Goal: Task Accomplishment & Management: Use online tool/utility

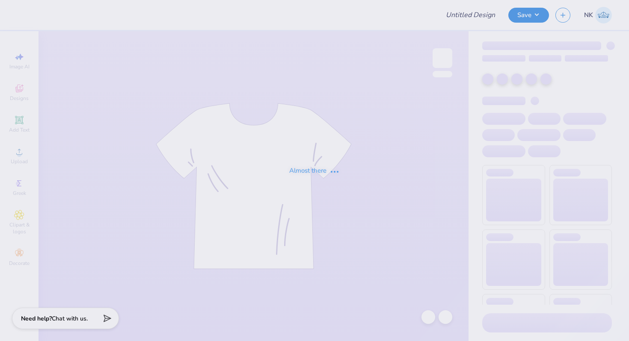
type input "JCW Rebranding Swag"
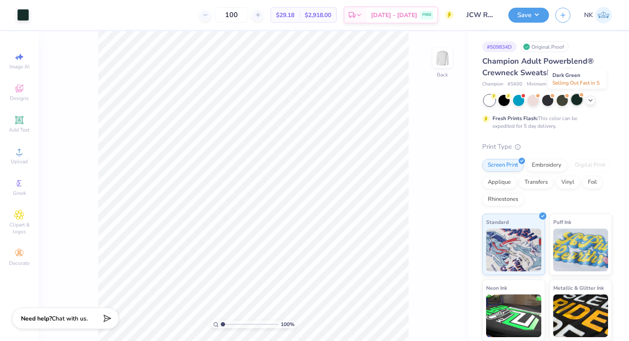
click at [577, 101] on div at bounding box center [576, 99] width 11 height 11
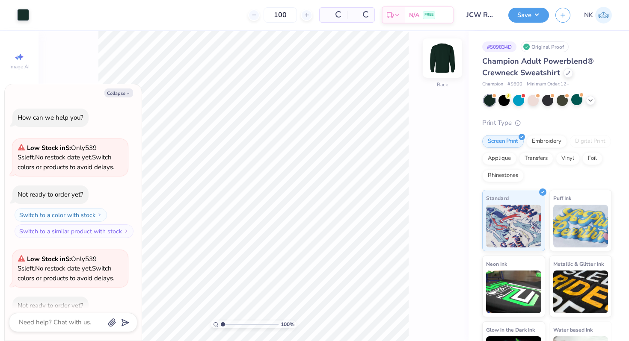
scroll to position [47, 0]
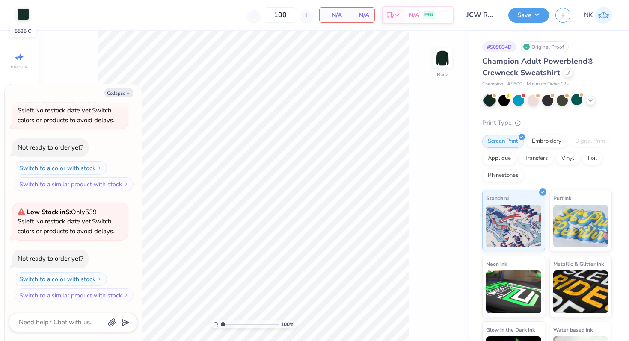
click at [20, 16] on div at bounding box center [23, 14] width 12 height 12
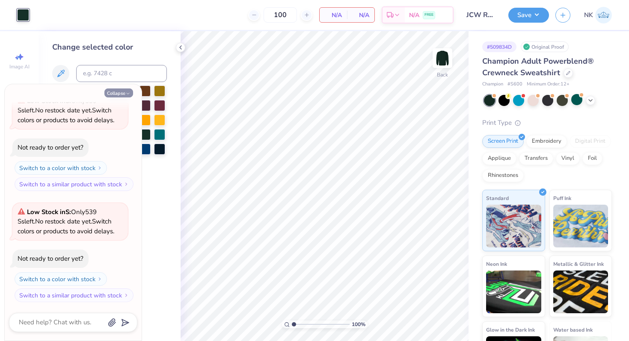
click at [128, 95] on icon "button" at bounding box center [127, 93] width 5 height 5
type textarea "x"
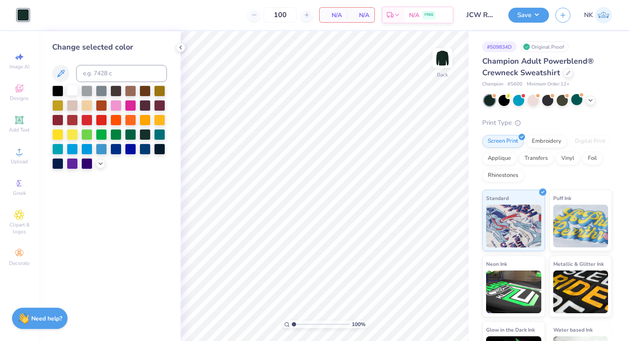
click at [75, 90] on div at bounding box center [72, 90] width 11 height 11
click at [541, 16] on button "Save" at bounding box center [528, 13] width 41 height 15
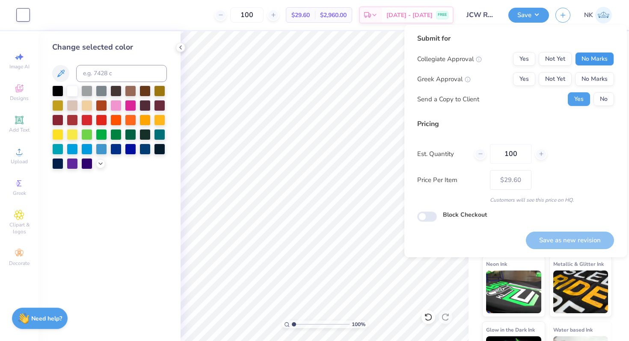
click at [587, 56] on button "No Marks" at bounding box center [594, 59] width 39 height 14
click at [587, 79] on button "No Marks" at bounding box center [594, 79] width 39 height 14
click at [562, 234] on button "Save as new revision" at bounding box center [570, 241] width 88 height 18
type input "$29.60"
